Goal: Task Accomplishment & Management: Manage account settings

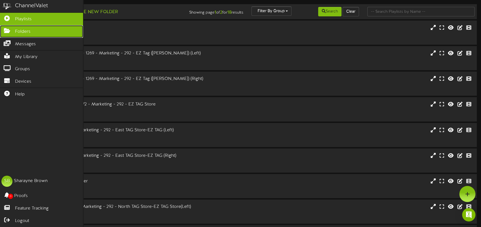
click at [21, 34] on link "Folders" at bounding box center [41, 31] width 83 height 12
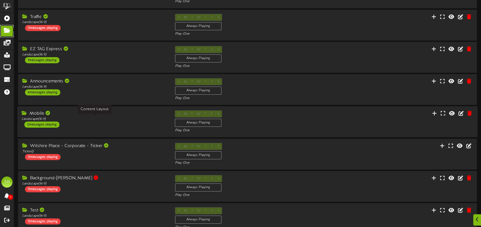
scroll to position [83, 0]
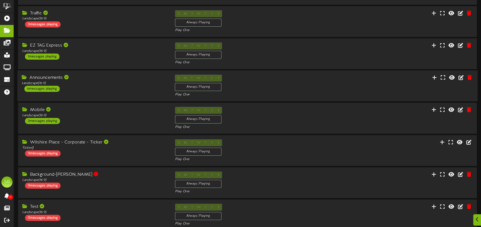
click at [103, 79] on div "Announcements" at bounding box center [94, 78] width 145 height 6
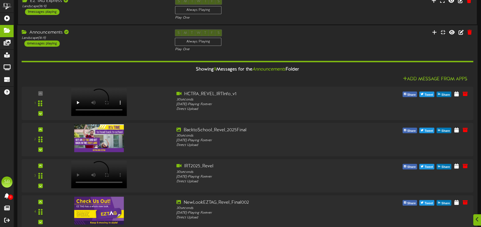
scroll to position [139, 0]
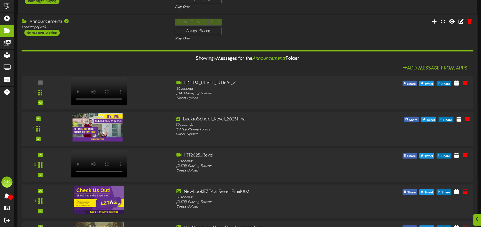
click at [162, 124] on div at bounding box center [114, 126] width 114 height 20
click at [457, 118] on icon at bounding box center [458, 119] width 5 height 6
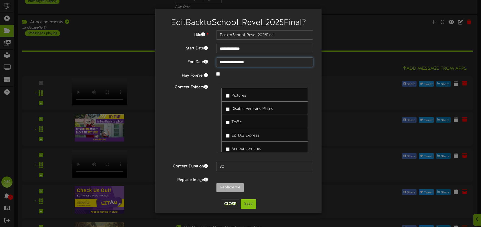
click at [259, 62] on input "**********" at bounding box center [264, 61] width 97 height 9
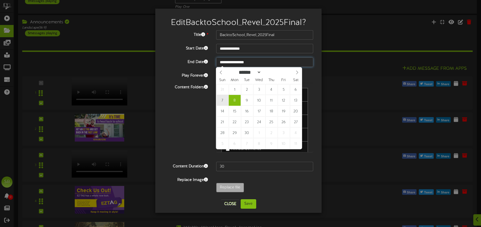
type input "**********"
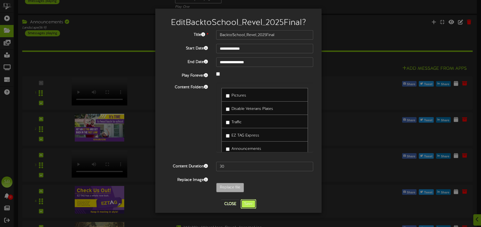
click at [252, 208] on button "Save" at bounding box center [248, 203] width 16 height 9
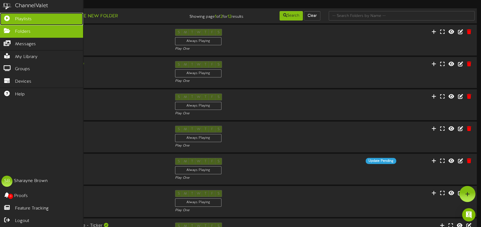
click at [25, 16] on span "Playlists" at bounding box center [23, 19] width 17 height 6
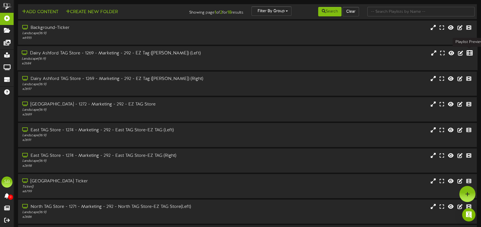
click at [469, 52] on icon at bounding box center [469, 53] width 6 height 6
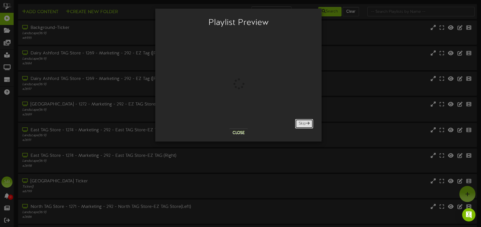
click at [297, 125] on button "Skip" at bounding box center [304, 123] width 18 height 9
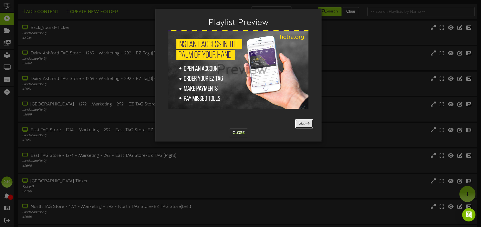
click at [308, 123] on span at bounding box center [307, 123] width 3 height 4
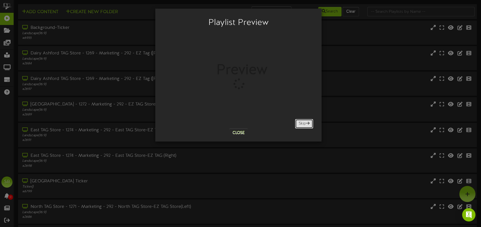
click at [308, 123] on span at bounding box center [307, 123] width 3 height 4
click at [307, 123] on span at bounding box center [307, 123] width 3 height 4
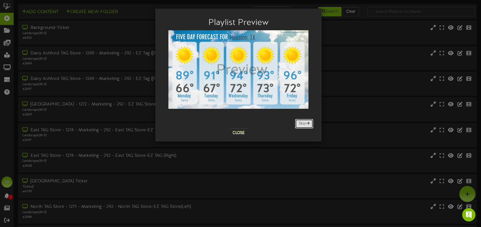
click at [307, 123] on span at bounding box center [307, 123] width 3 height 4
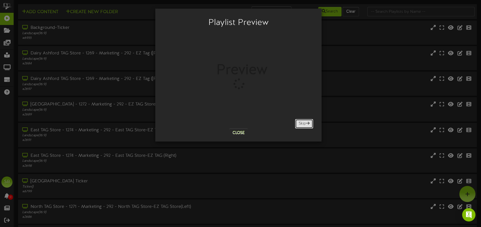
click at [307, 123] on span at bounding box center [307, 123] width 3 height 4
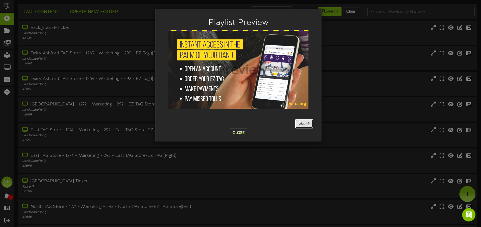
click at [307, 123] on span at bounding box center [307, 123] width 3 height 4
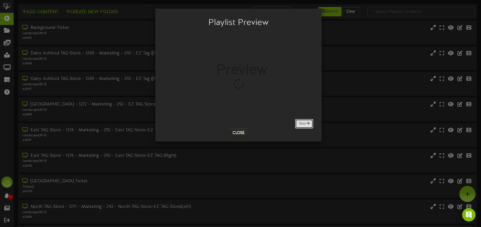
click at [307, 123] on span at bounding box center [307, 123] width 3 height 4
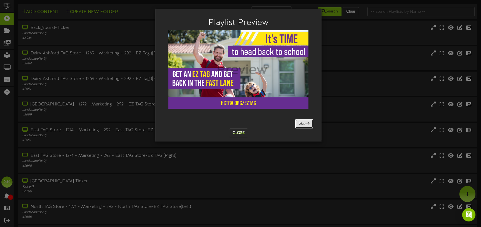
click at [297, 124] on button "Skip" at bounding box center [304, 123] width 18 height 9
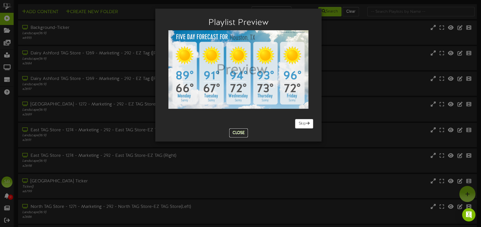
click at [239, 131] on button "Close" at bounding box center [238, 133] width 19 height 9
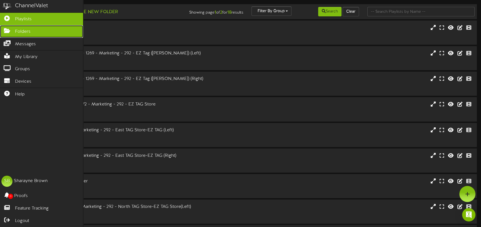
click at [20, 30] on span "Folders" at bounding box center [23, 32] width 16 height 6
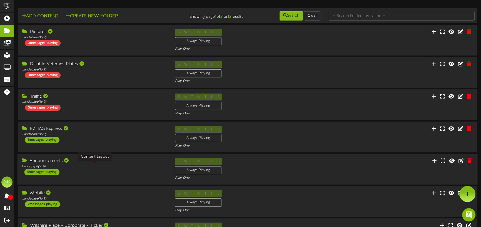
click at [114, 166] on div "Landscape ( 16:9 )" at bounding box center [94, 166] width 145 height 5
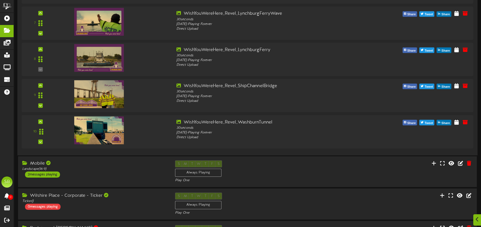
scroll to position [361, 0]
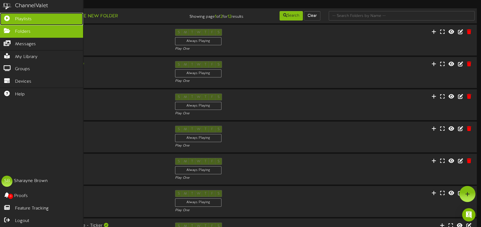
click at [7, 20] on icon at bounding box center [7, 18] width 14 height 4
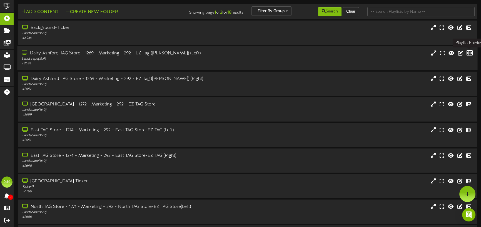
click at [472, 54] on icon at bounding box center [469, 53] width 6 height 6
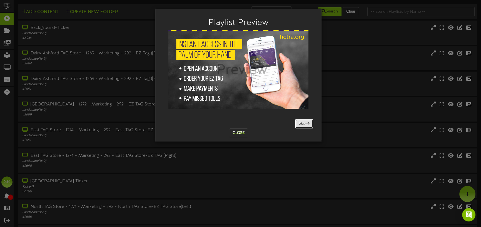
click at [300, 122] on button "Skip" at bounding box center [304, 123] width 18 height 9
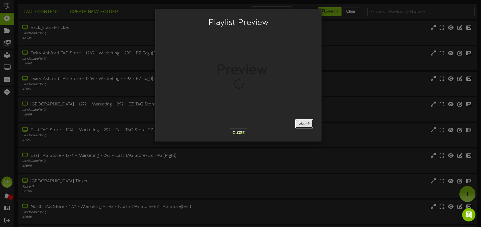
click at [300, 122] on button "Skip" at bounding box center [304, 123] width 18 height 9
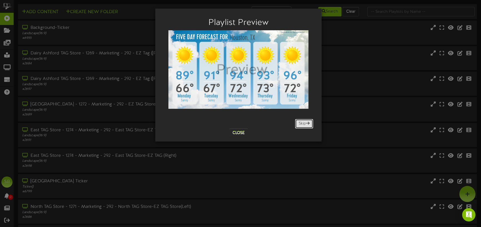
click at [300, 122] on button "Skip" at bounding box center [304, 123] width 18 height 9
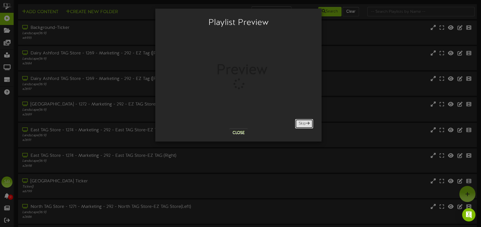
click at [300, 122] on button "Skip" at bounding box center [304, 123] width 18 height 9
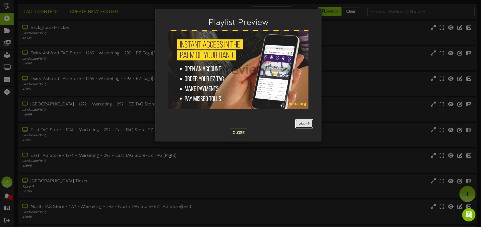
click at [300, 122] on button "Skip" at bounding box center [304, 123] width 18 height 9
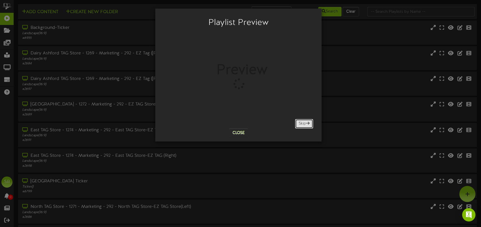
click at [300, 122] on button "Skip" at bounding box center [304, 123] width 18 height 9
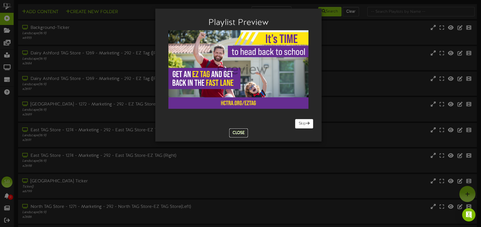
click at [240, 130] on button "Close" at bounding box center [238, 133] width 19 height 9
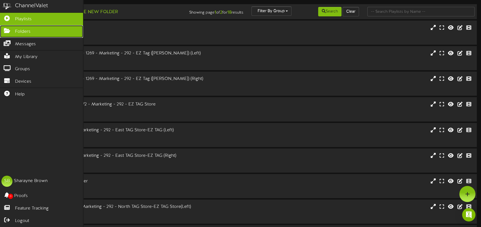
click at [10, 31] on icon at bounding box center [7, 30] width 14 height 4
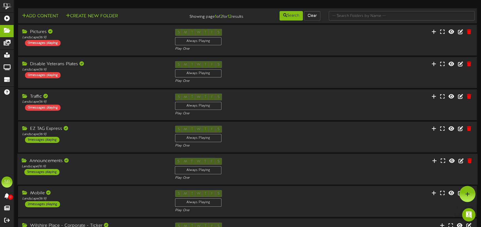
click at [117, 159] on div "Announcements" at bounding box center [94, 161] width 145 height 6
